Goal: Book appointment/travel/reservation

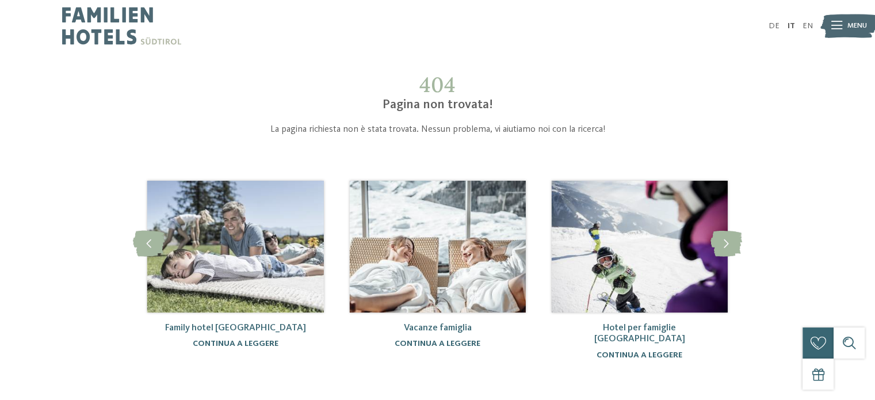
click at [92, 17] on img at bounding box center [121, 26] width 119 height 52
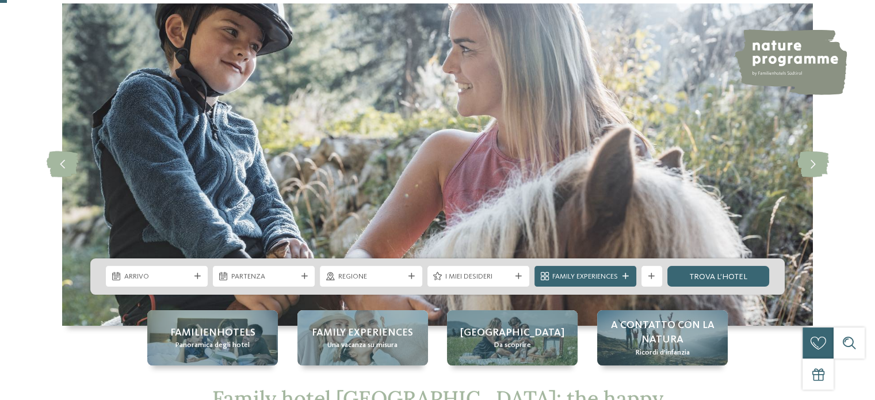
scroll to position [115, 0]
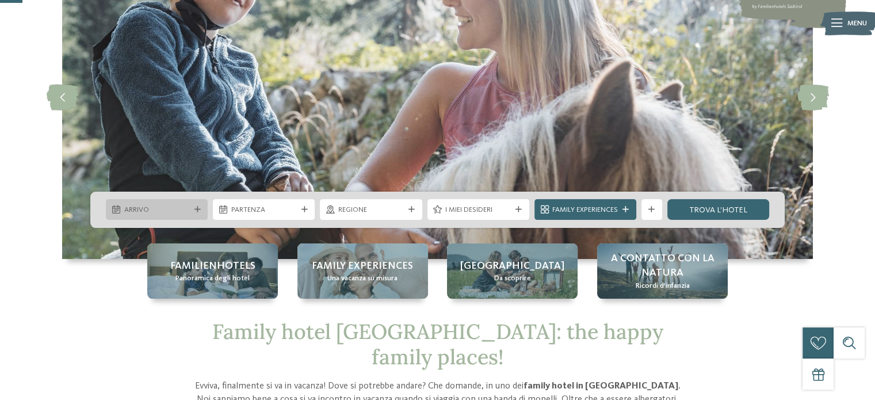
click at [186, 207] on span "Arrivo" at bounding box center [157, 210] width 66 height 10
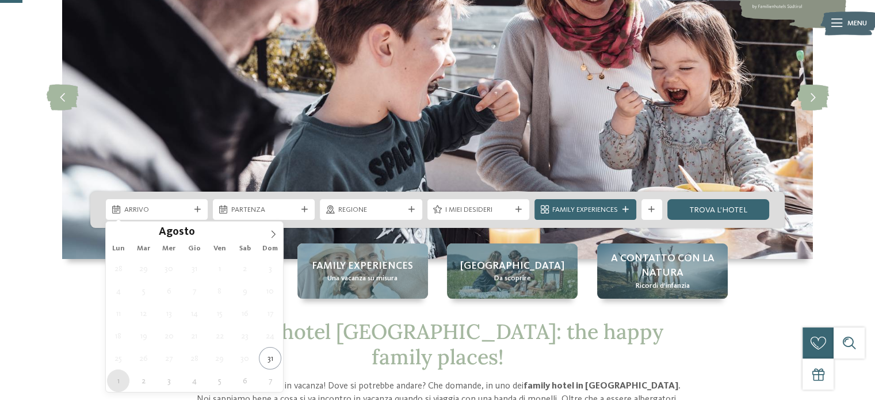
type div "[DATE]"
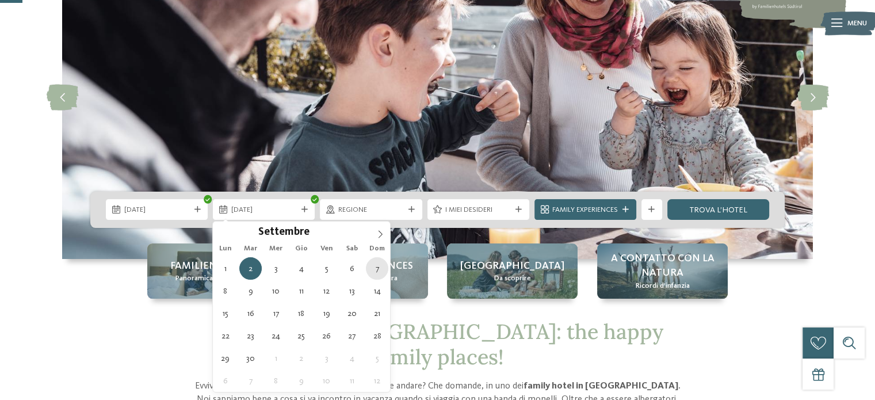
type div "[DATE]"
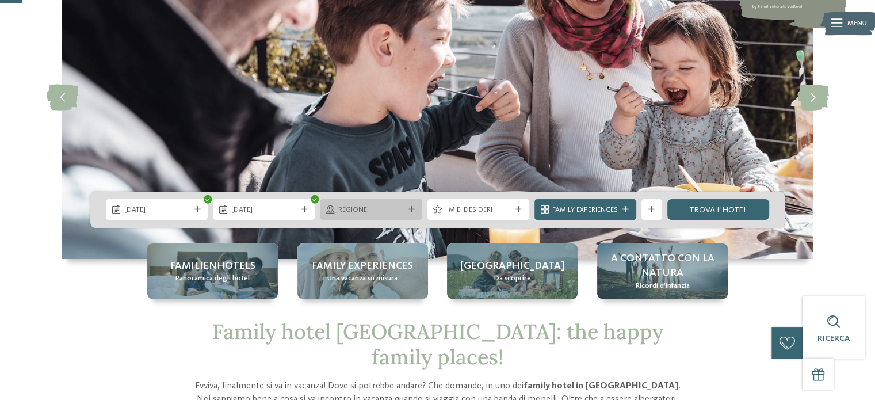
click at [401, 205] on span "Regione" at bounding box center [371, 210] width 66 height 10
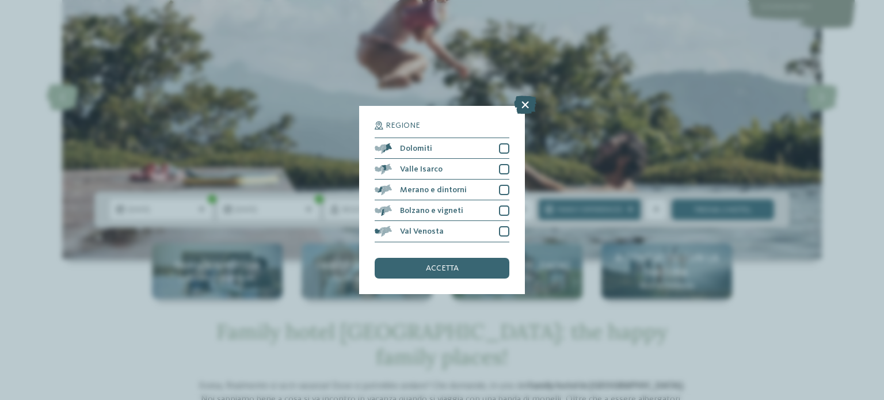
click at [526, 104] on icon at bounding box center [525, 105] width 22 height 18
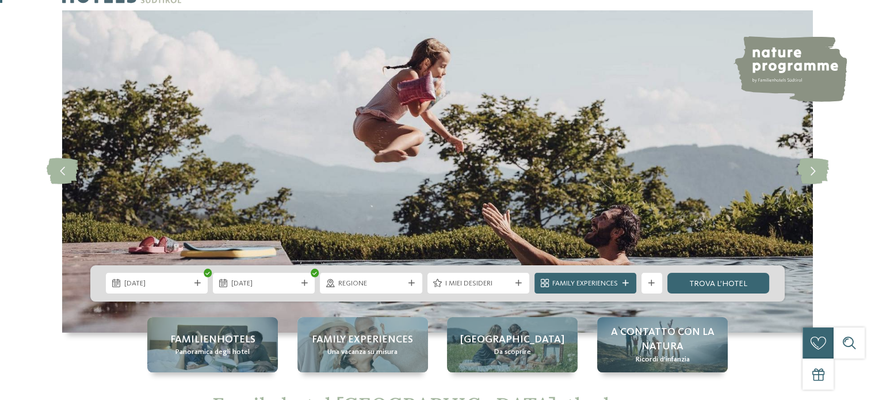
scroll to position [0, 0]
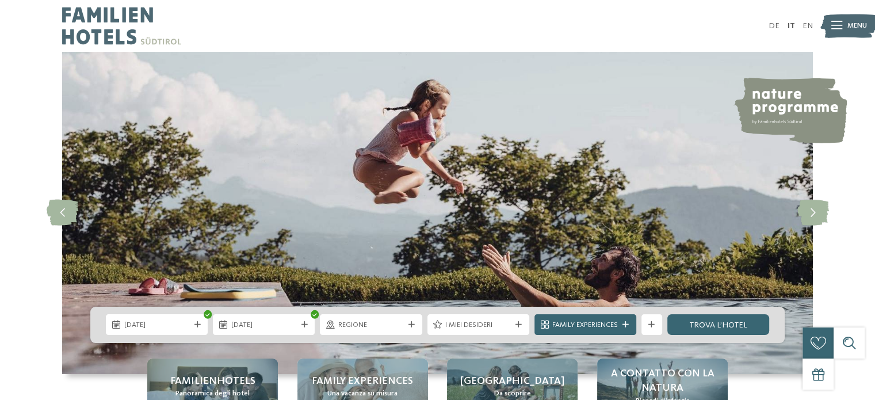
drag, startPoint x: 403, startPoint y: 174, endPoint x: 389, endPoint y: 169, distance: 14.8
